Goal: Task Accomplishment & Management: Use online tool/utility

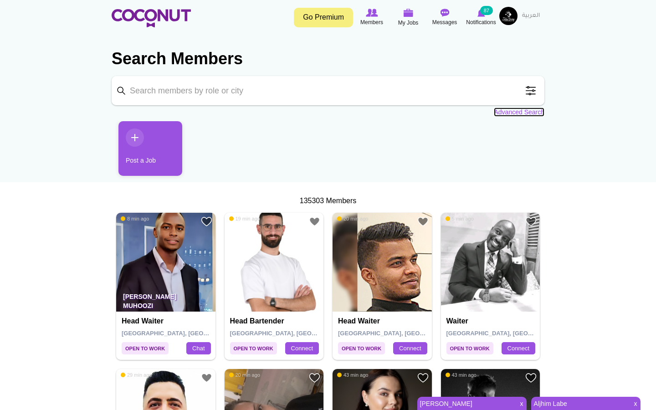
click at [513, 113] on link "Advanced Search" at bounding box center [519, 112] width 51 height 9
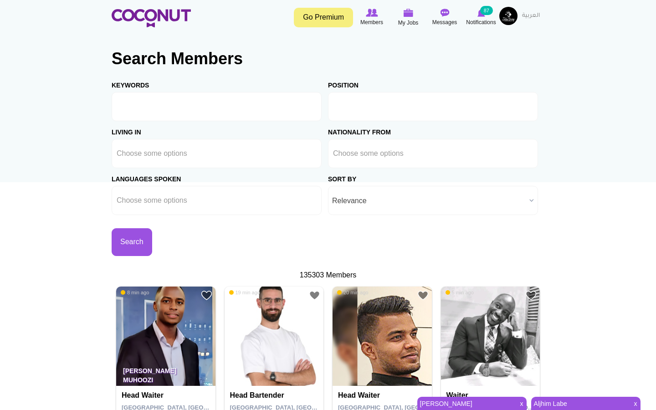
click at [346, 120] on ul at bounding box center [433, 106] width 210 height 29
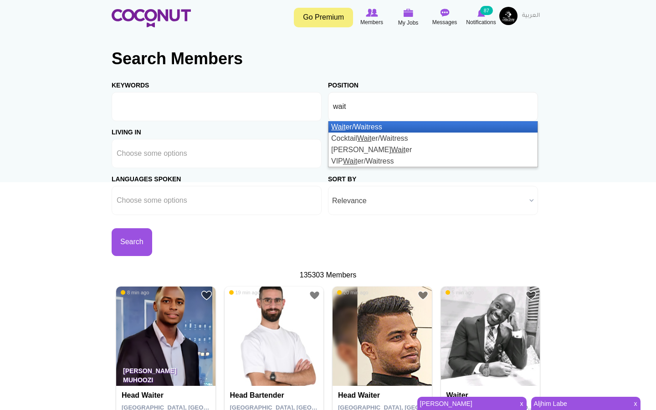
type input "wait"
click at [352, 128] on li "Wait er/Waitress" at bounding box center [432, 126] width 209 height 11
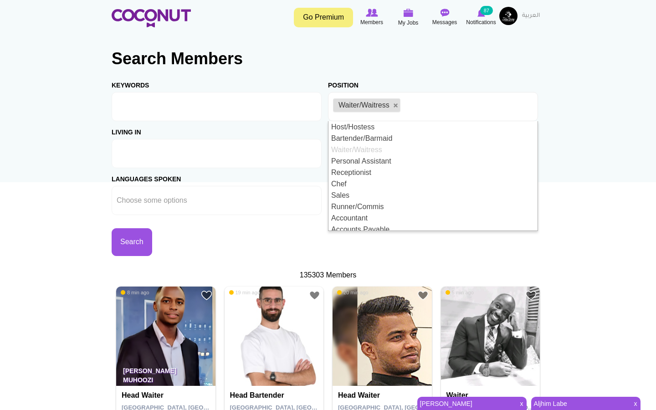
click at [207, 164] on ul at bounding box center [217, 153] width 210 height 29
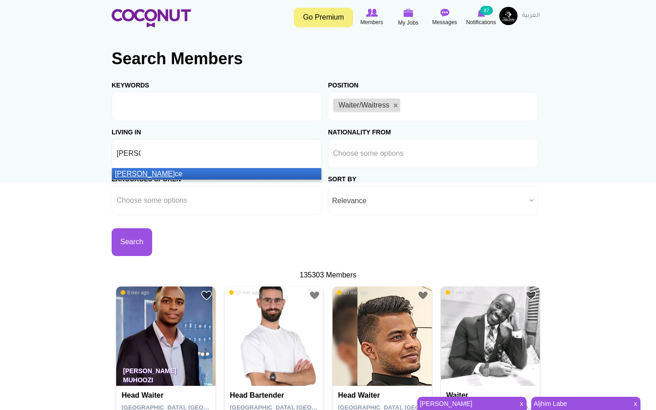
type input "fran"
click at [193, 174] on li "Fran ce" at bounding box center [216, 173] width 209 height 11
type input "spain"
click at [191, 174] on li "[GEOGRAPHIC_DATA]" at bounding box center [216, 173] width 209 height 11
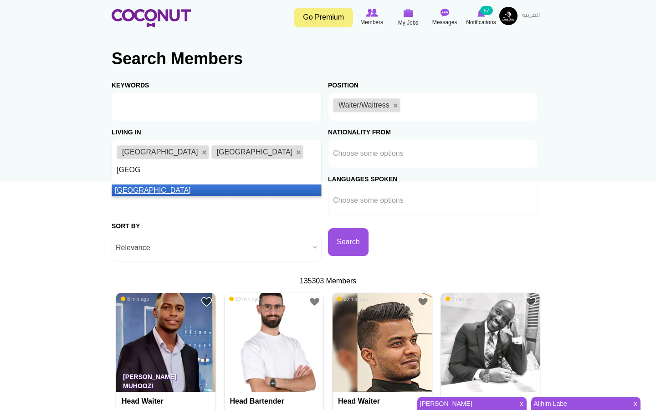
type input "italy"
click at [194, 184] on li "Italy" at bounding box center [216, 189] width 209 height 11
type input "UK"
click at [139, 184] on li "Uk raine" at bounding box center [216, 189] width 209 height 11
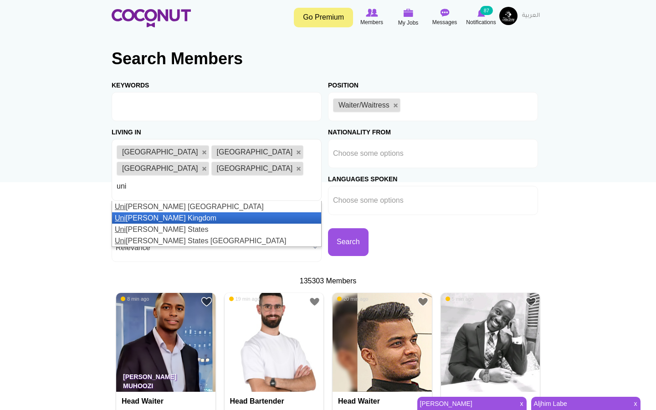
type input "uni"
click at [132, 212] on li "Uni ted Kingdom" at bounding box center [216, 217] width 209 height 11
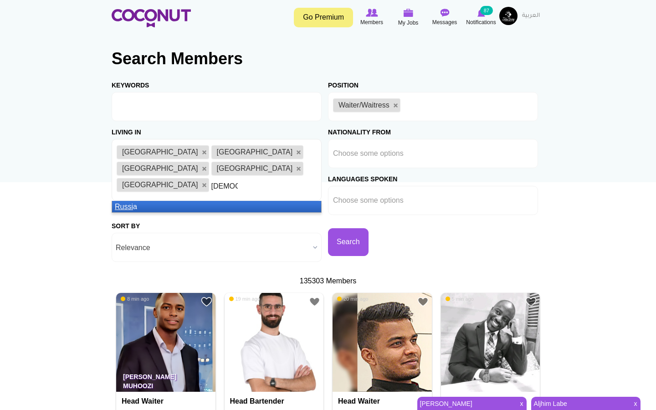
type input "russi"
click at [155, 201] on li "Russi a" at bounding box center [216, 206] width 209 height 11
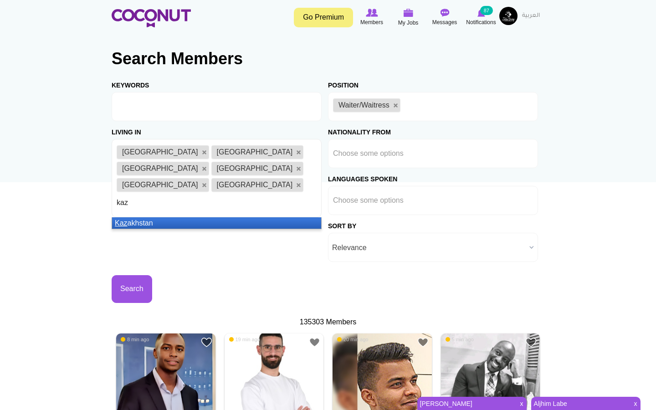
type input "kaz"
click at [154, 217] on li "Kaz akhstan" at bounding box center [216, 222] width 209 height 11
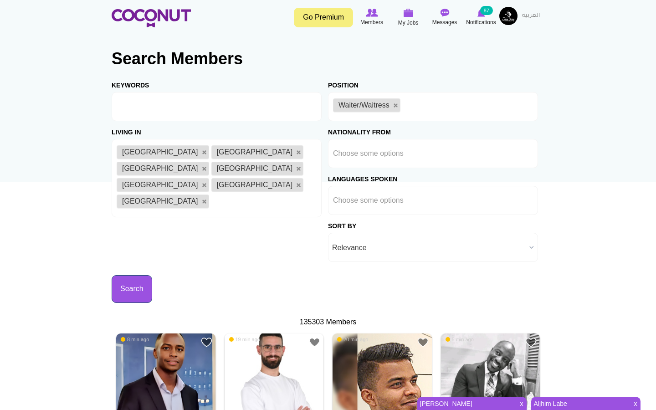
click at [152, 275] on button "Search" at bounding box center [132, 289] width 41 height 28
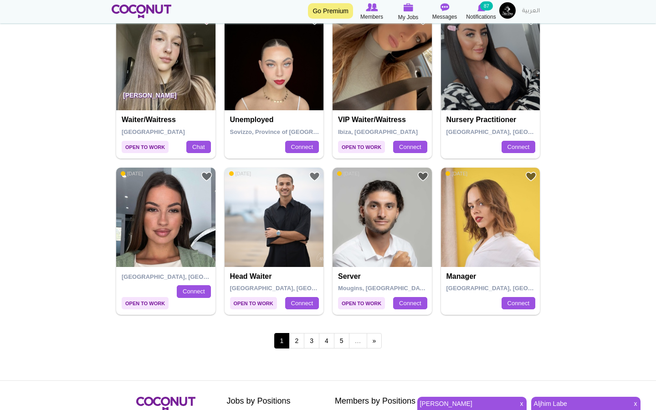
scroll to position [1608, 0]
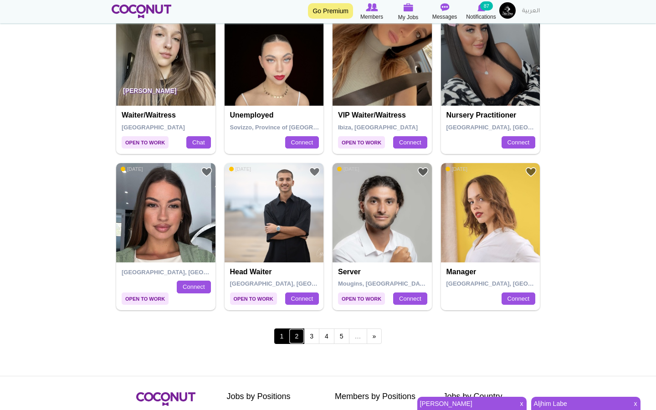
click at [300, 328] on link "2" at bounding box center [296, 335] width 15 height 15
